Goal: Task Accomplishment & Management: Manage account settings

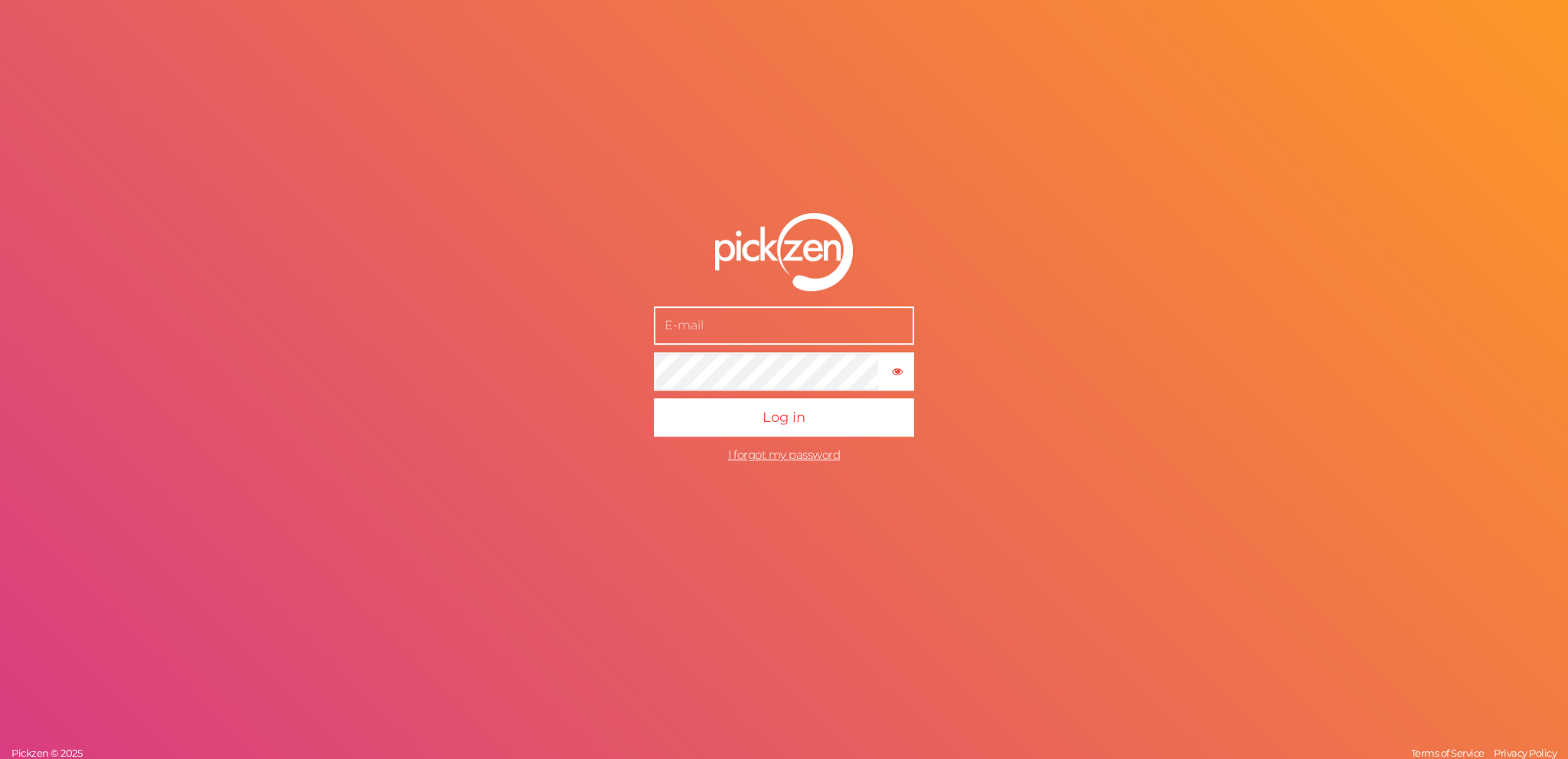
type input "[EMAIL_ADDRESS][DOMAIN_NAME]"
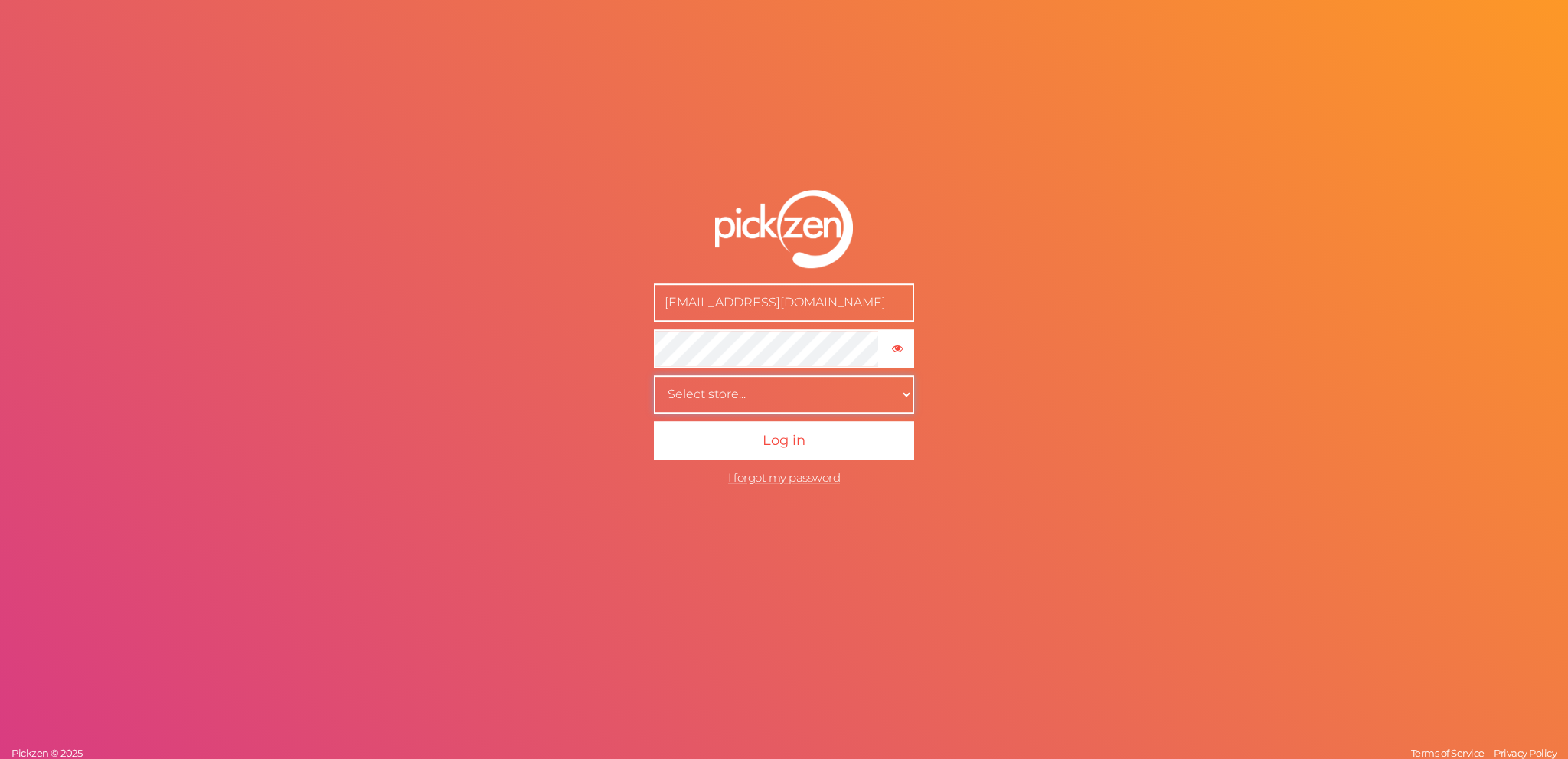
click at [654, 376] on select "Select store... [GEOGRAPHIC_DATA]-[GEOGRAPHIC_DATA]-no [GEOGRAPHIC_DATA]" at bounding box center [784, 394] width 261 height 38
select select "354287652"
click option "roccamore" at bounding box center [0, 0] width 0 height 0
click at [786, 452] on button "Log in" at bounding box center [784, 440] width 261 height 38
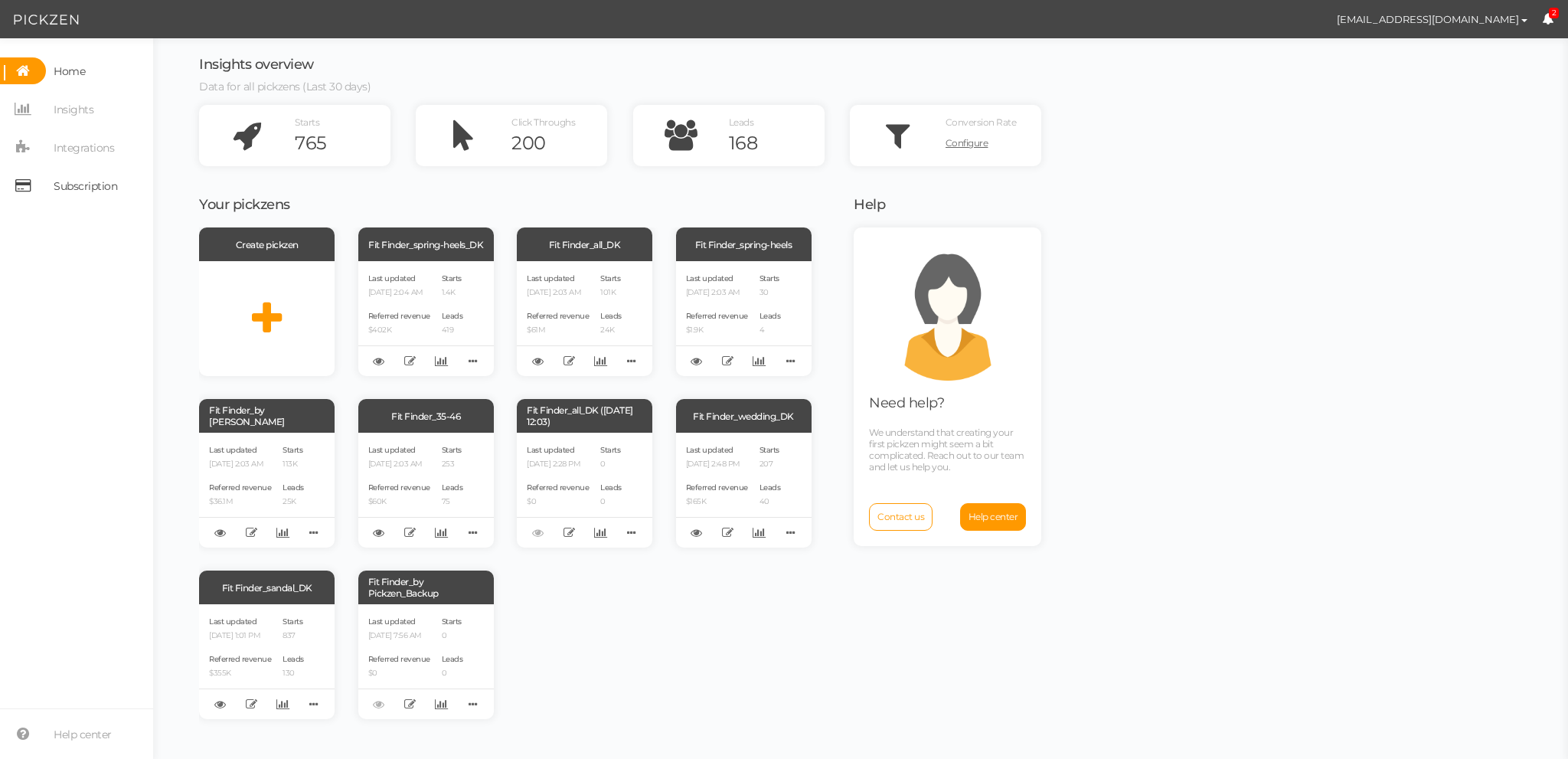
click at [88, 185] on span "Subscription" at bounding box center [85, 185] width 64 height 25
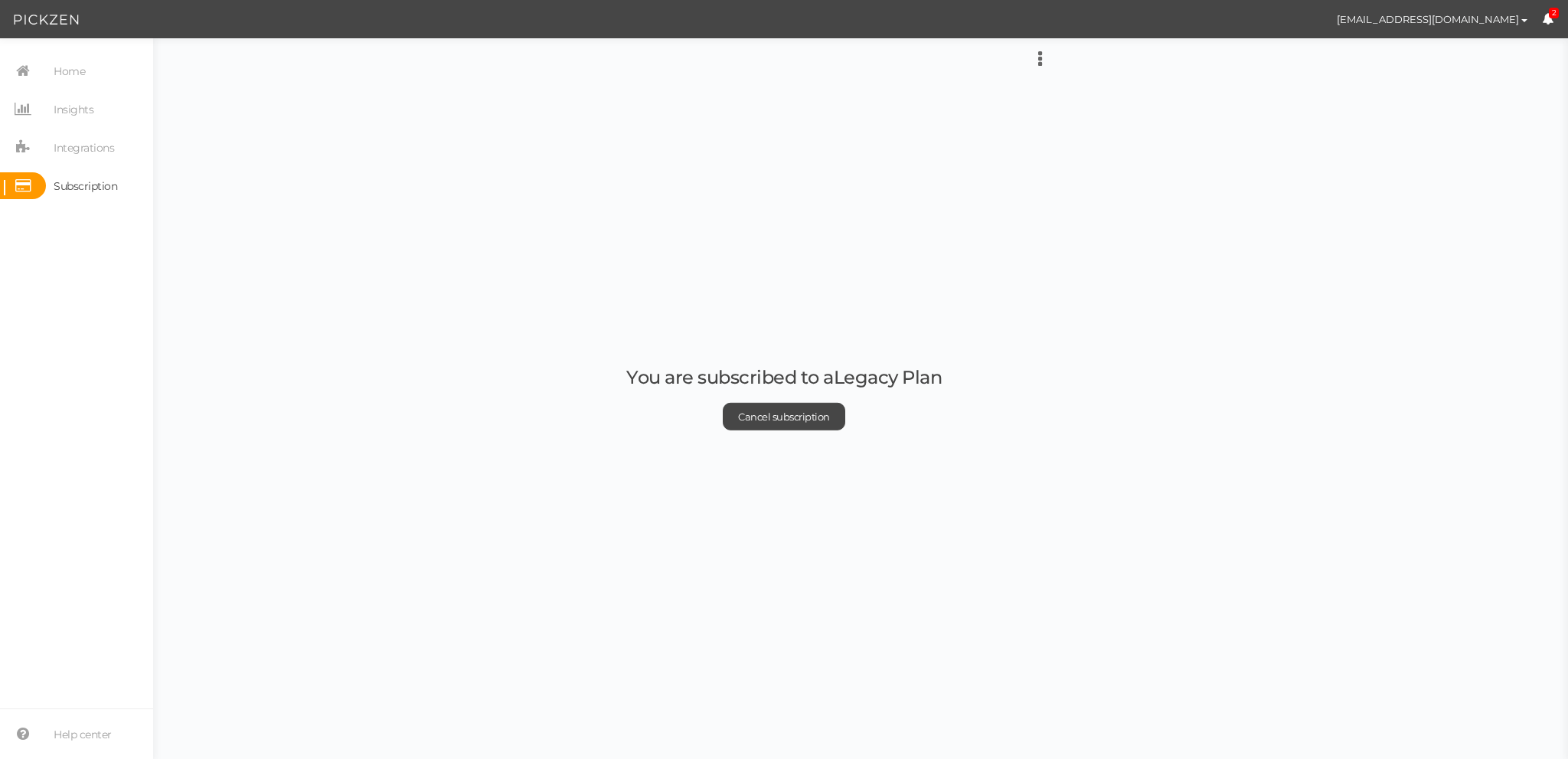
click at [1036, 54] on div "Change card Additional payments Redeem coupon Invoices You are subscribed to a …" at bounding box center [860, 62] width 1415 height 47
click at [1040, 58] on icon at bounding box center [1041, 59] width 4 height 19
click at [959, 134] on span "Invoices" at bounding box center [953, 132] width 35 height 12
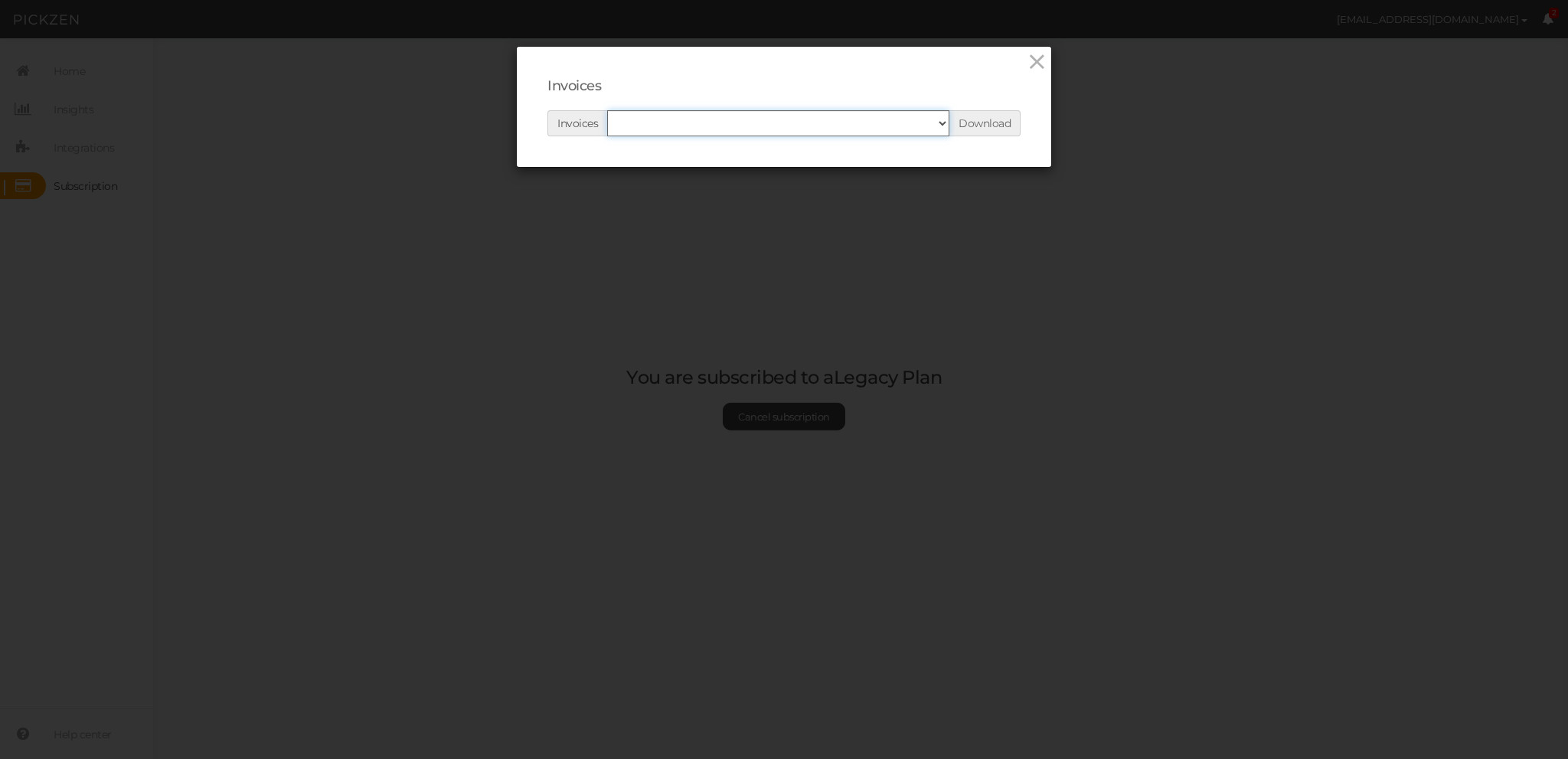
click at [608, 111] on select "[DATE] [DATE] [DATE] [DATE] [DATE] [DATE] [DATE] [DATE] [DATE] [DATE] [DATE] [D…" at bounding box center [778, 124] width 342 height 26
select select "[URL][DOMAIN_NAME]"
click option "[DATE]" at bounding box center [0, 0] width 0 height 0
click at [1001, 121] on span "Download" at bounding box center [984, 124] width 52 height 14
